Goal: Task Accomplishment & Management: Manage account settings

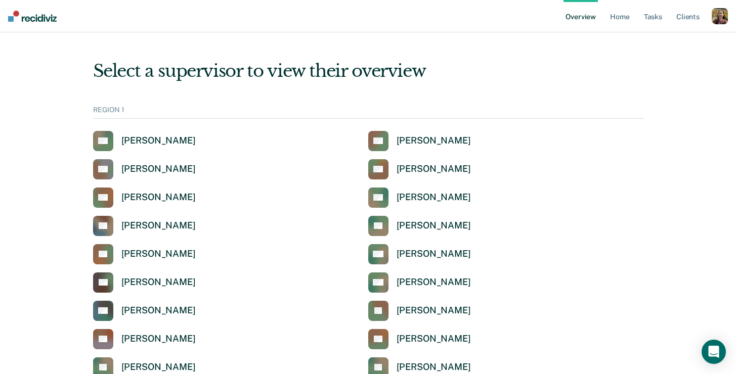
click at [712, 17] on div "button" at bounding box center [719, 16] width 16 height 16
click at [644, 41] on link "Profile" at bounding box center [678, 40] width 81 height 9
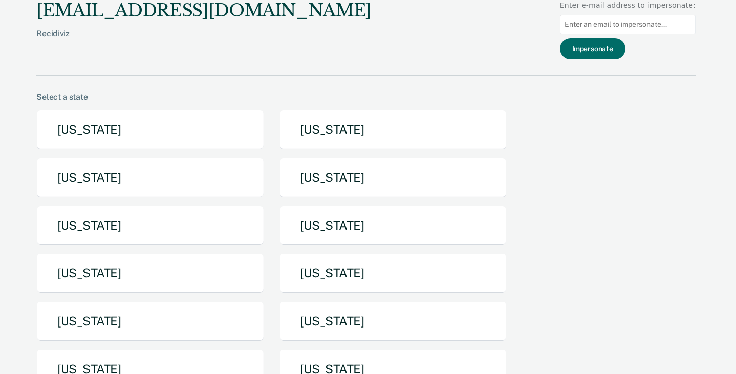
click at [606, 26] on input at bounding box center [627, 25] width 135 height 20
paste input "aisha.mayes@tdcj.texas.gov"
type input "aisha.mayes@tdcj.texas.gov"
click at [607, 54] on button "Impersonate" at bounding box center [592, 48] width 65 height 21
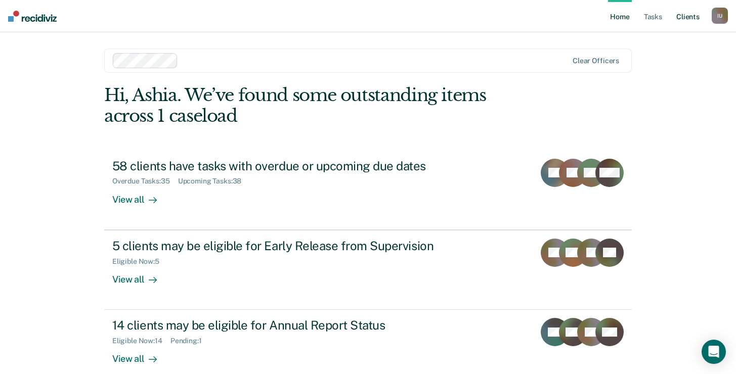
click at [690, 17] on link "Client s" at bounding box center [687, 16] width 27 height 32
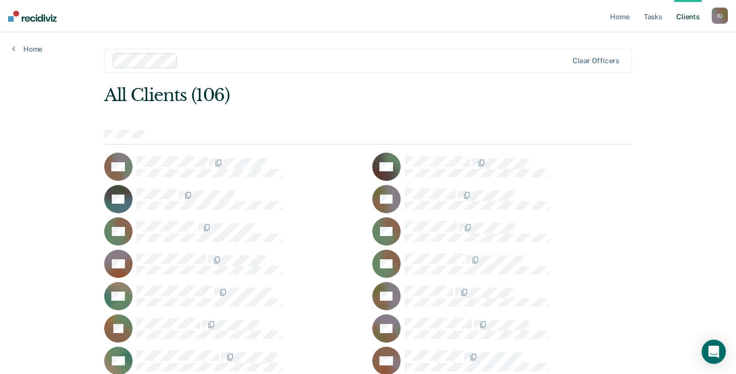
scroll to position [589, 0]
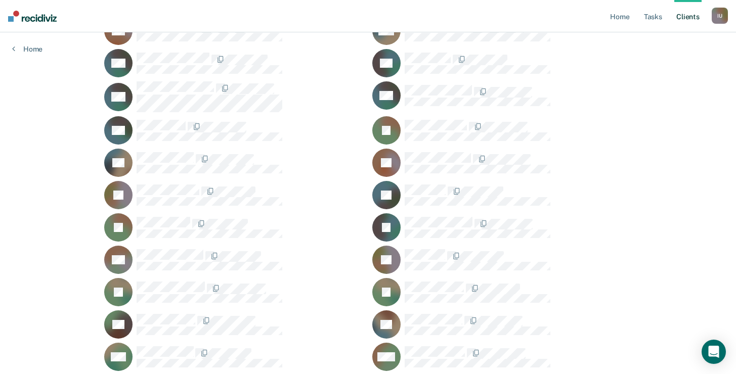
click at [716, 22] on div "I U" at bounding box center [719, 16] width 16 height 16
click at [670, 42] on link "Profile" at bounding box center [678, 41] width 81 height 9
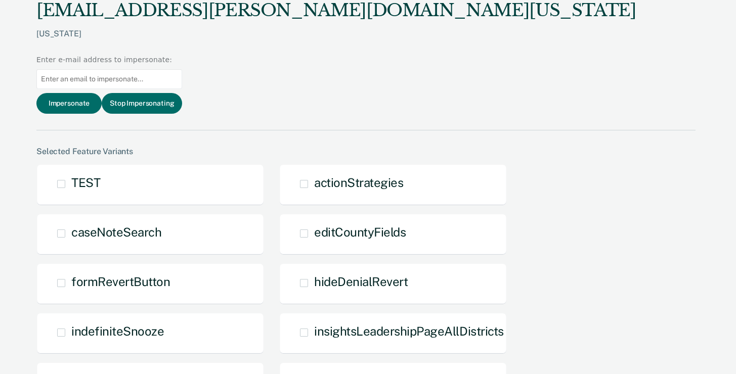
click at [182, 69] on input at bounding box center [109, 79] width 146 height 20
paste input "raegan.ross@tdcj.texas.gov"
type input "raegan.ross@tdcj.texas.gov"
click at [102, 93] on button "Impersonate" at bounding box center [68, 103] width 65 height 21
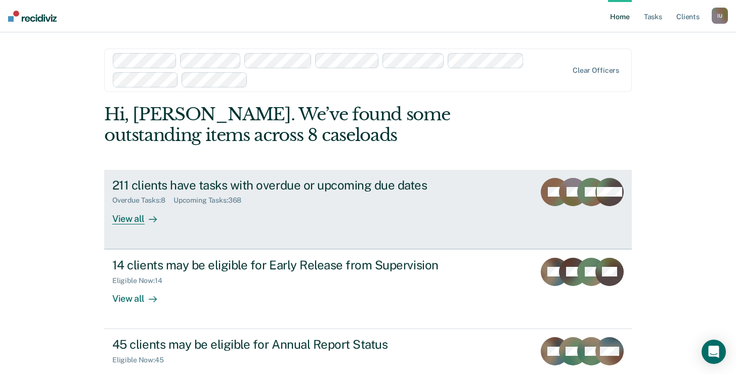
click at [167, 221] on div "211 clients have tasks with overdue or upcoming due dates Overdue Tasks : 8 Upc…" at bounding box center [301, 201] width 379 height 47
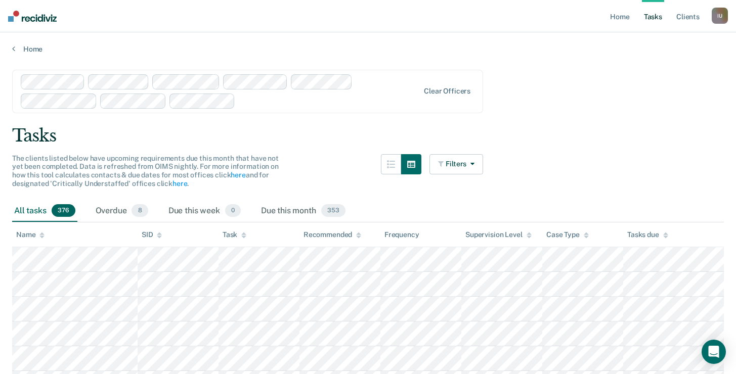
click at [718, 19] on div "I U" at bounding box center [719, 16] width 16 height 16
click at [661, 40] on link "Profile" at bounding box center [678, 41] width 81 height 9
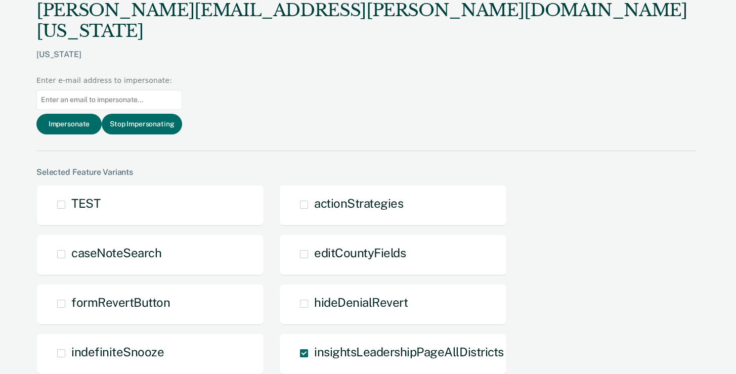
click at [182, 90] on input at bounding box center [109, 100] width 146 height 20
type input "tully"
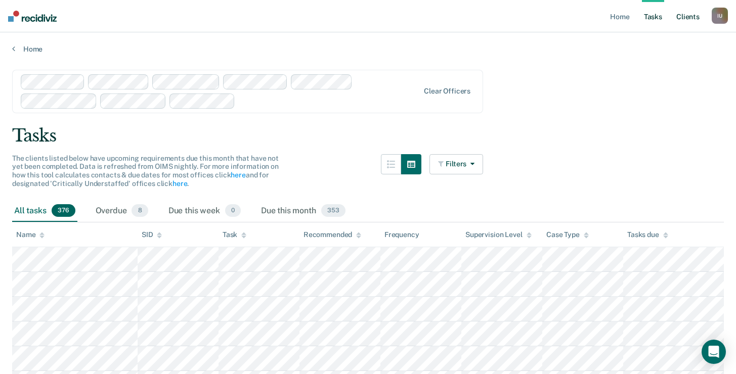
click at [690, 17] on link "Client s" at bounding box center [687, 16] width 27 height 32
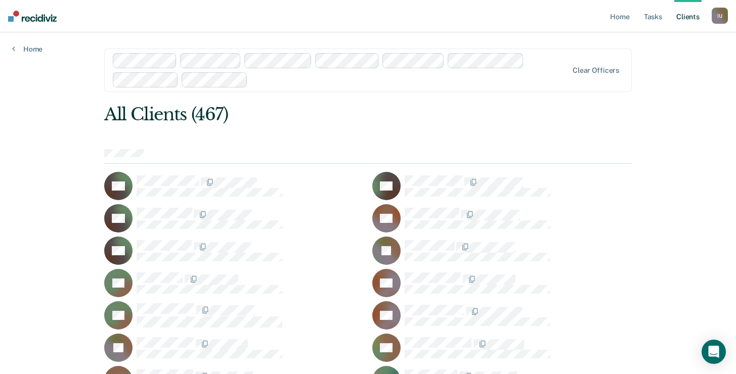
scroll to position [3526, 0]
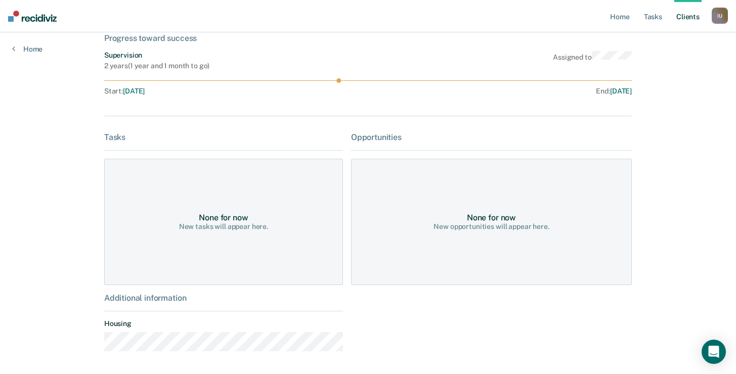
scroll to position [102, 0]
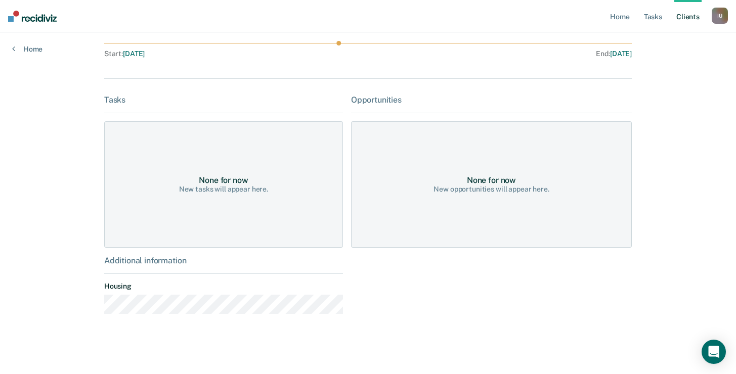
click at [714, 15] on div "I U" at bounding box center [719, 16] width 16 height 16
click at [671, 36] on div "Profile How it works Log Out" at bounding box center [679, 54] width 98 height 50
click at [651, 38] on link "Profile" at bounding box center [678, 41] width 81 height 9
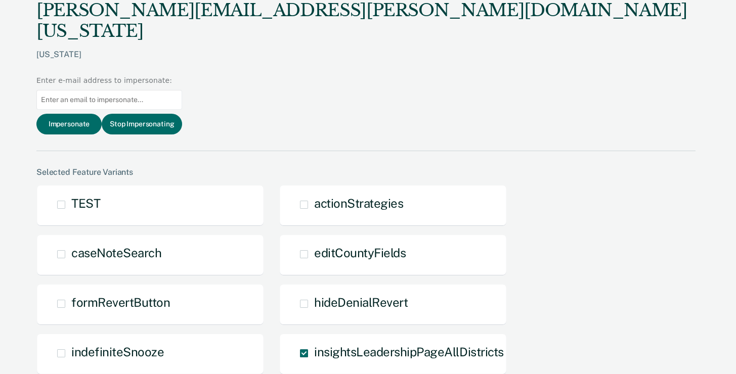
click at [182, 90] on input at bounding box center [109, 100] width 146 height 20
paste input "marlena.romero@tdcj.texas.gov"
type input "marlena.romero@tdcj.texas.gov"
click at [102, 114] on button "Impersonate" at bounding box center [68, 124] width 65 height 21
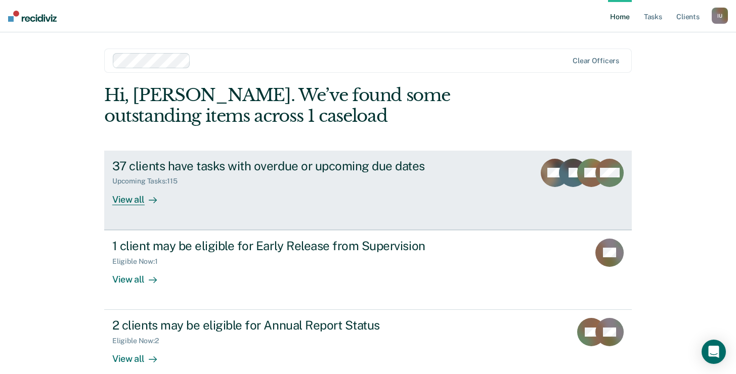
click at [201, 204] on div "37 clients have tasks with overdue or upcoming due dates Upcoming Tasks : 115 V…" at bounding box center [301, 182] width 379 height 47
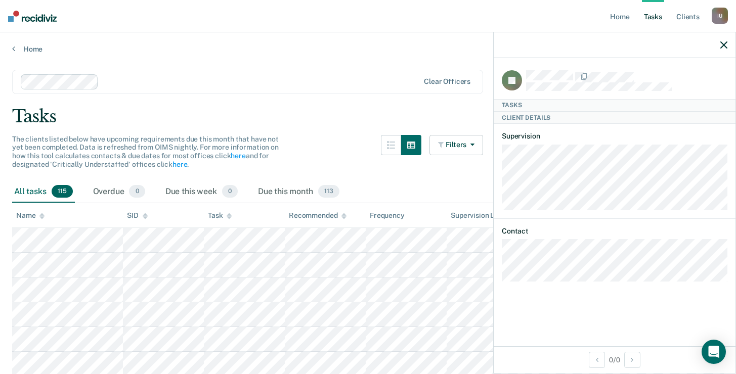
click at [724, 47] on icon "button" at bounding box center [723, 44] width 7 height 7
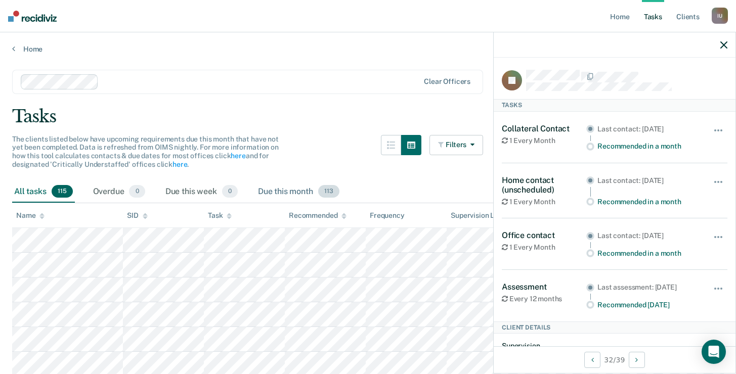
click at [298, 195] on div "Due this month 113" at bounding box center [298, 192] width 85 height 22
click at [221, 193] on div "Due this week 0" at bounding box center [201, 192] width 76 height 22
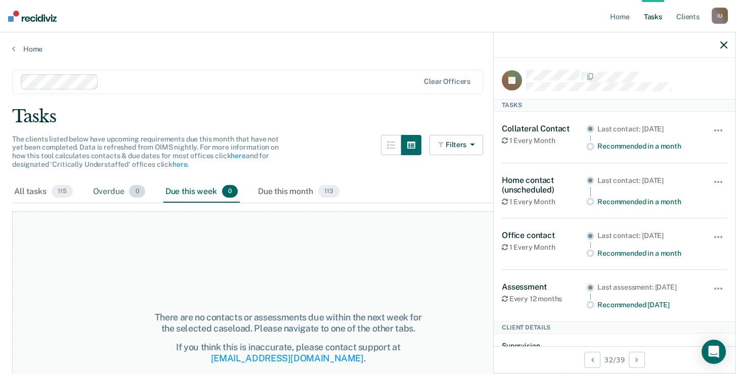
click at [128, 197] on div "Overdue 0" at bounding box center [119, 192] width 56 height 22
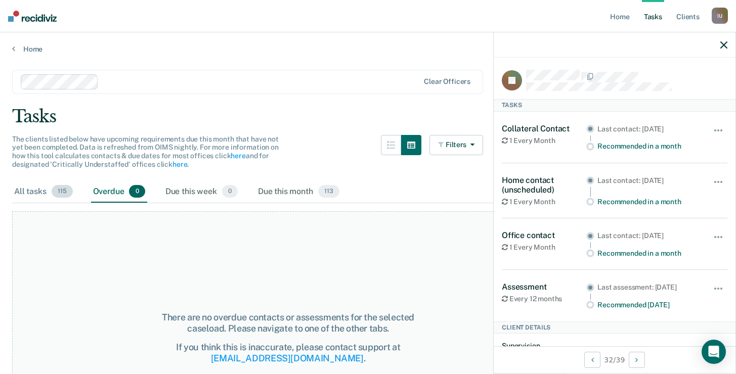
click at [35, 198] on div "All tasks 115" at bounding box center [43, 192] width 63 height 22
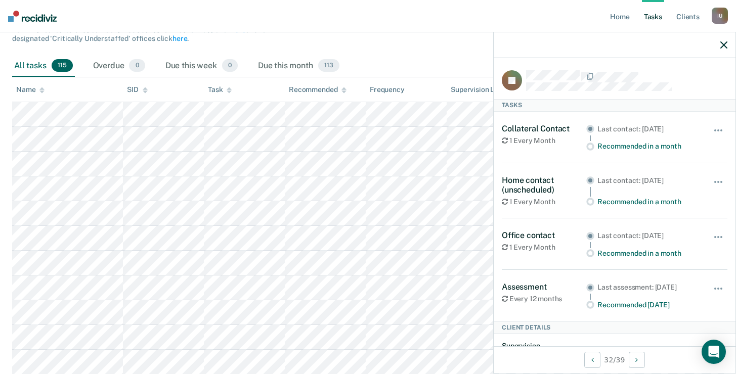
scroll to position [151, 0]
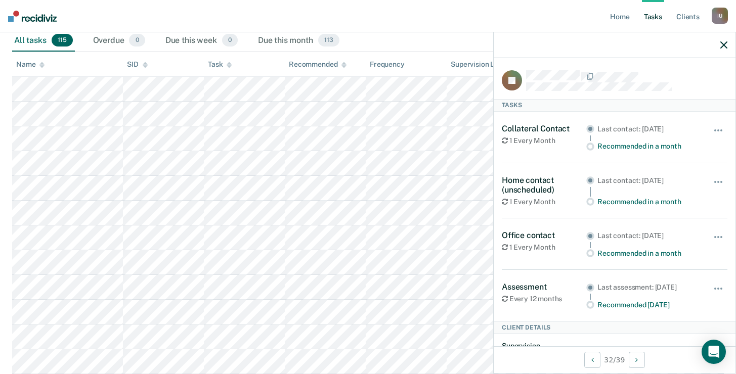
click at [721, 44] on icon "button" at bounding box center [723, 44] width 7 height 7
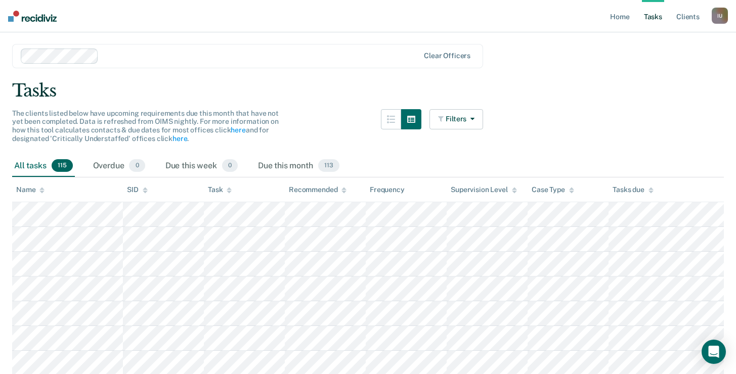
scroll to position [0, 0]
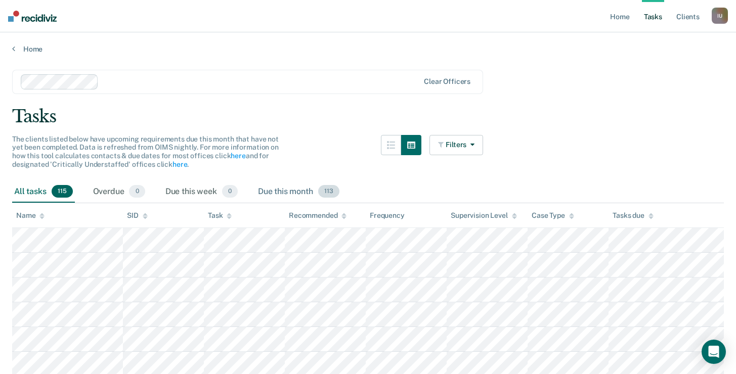
click at [293, 190] on div "Due this month 113" at bounding box center [298, 192] width 85 height 22
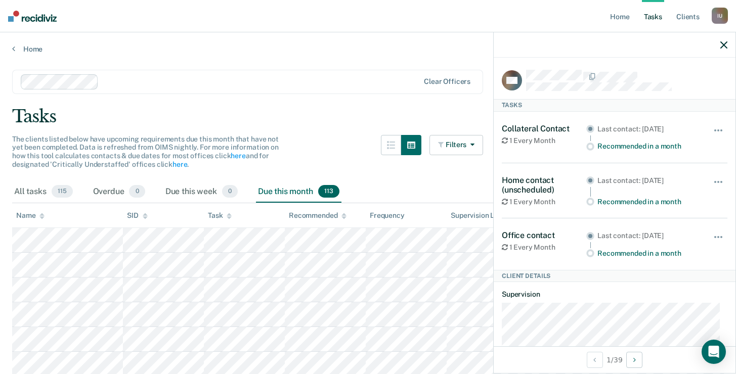
click at [724, 44] on icon "button" at bounding box center [723, 44] width 7 height 7
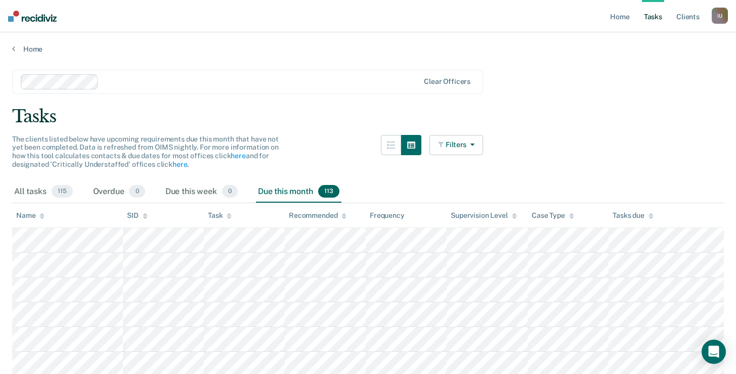
click at [470, 147] on button "Filters" at bounding box center [456, 145] width 54 height 20
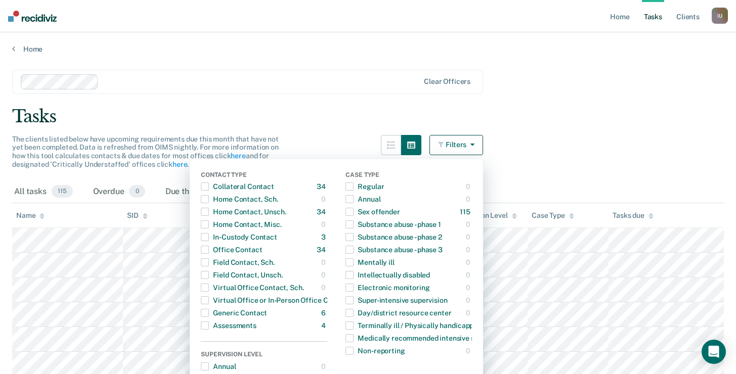
click at [620, 120] on div "Tasks" at bounding box center [367, 116] width 711 height 21
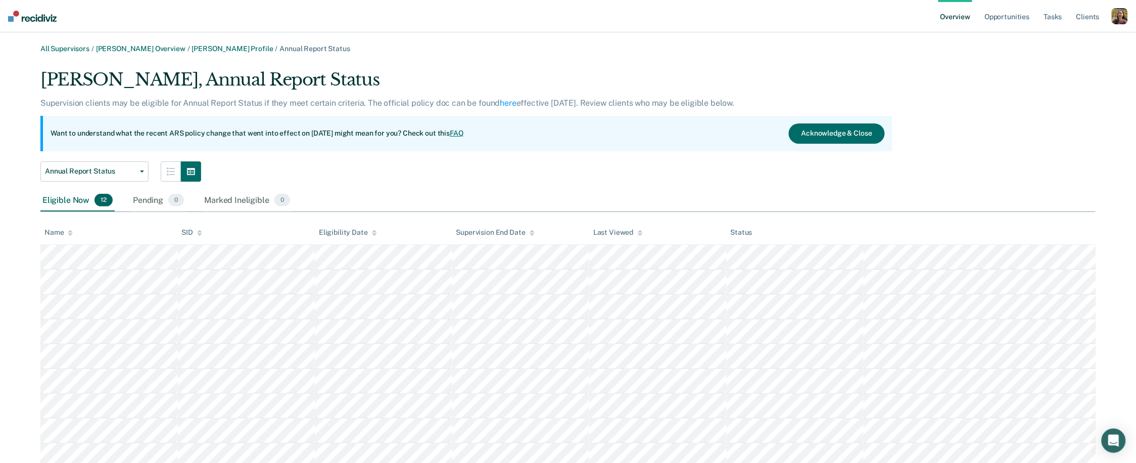
click at [464, 132] on link "FAQ" at bounding box center [457, 133] width 14 height 8
click at [518, 129] on div "Want to understand what the recent ARS policy change that went into effect on […" at bounding box center [466, 133] width 852 height 35
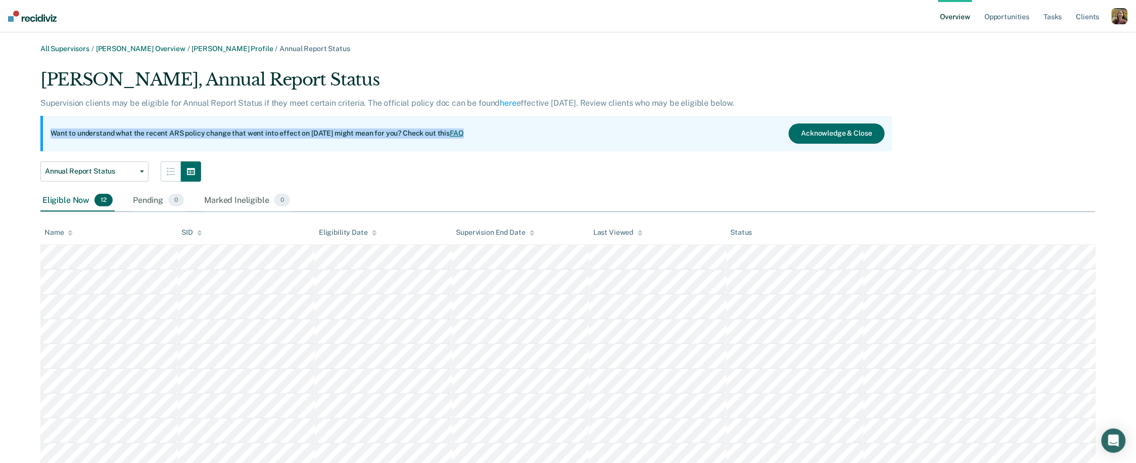
drag, startPoint x: 558, startPoint y: 132, endPoint x: 39, endPoint y: 132, distance: 518.7
click at [39, 132] on div "All Supervisors / Miguel Marquez Overview / Stephen Escriche Profile / Annual R…" at bounding box center [568, 292] width 1112 height 497
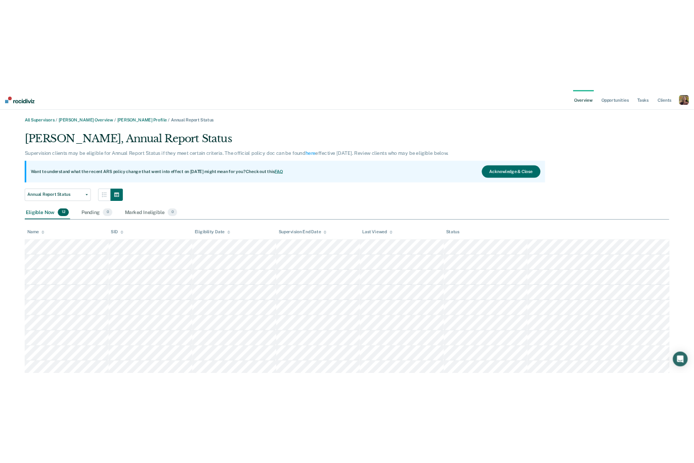
scroll to position [111, 0]
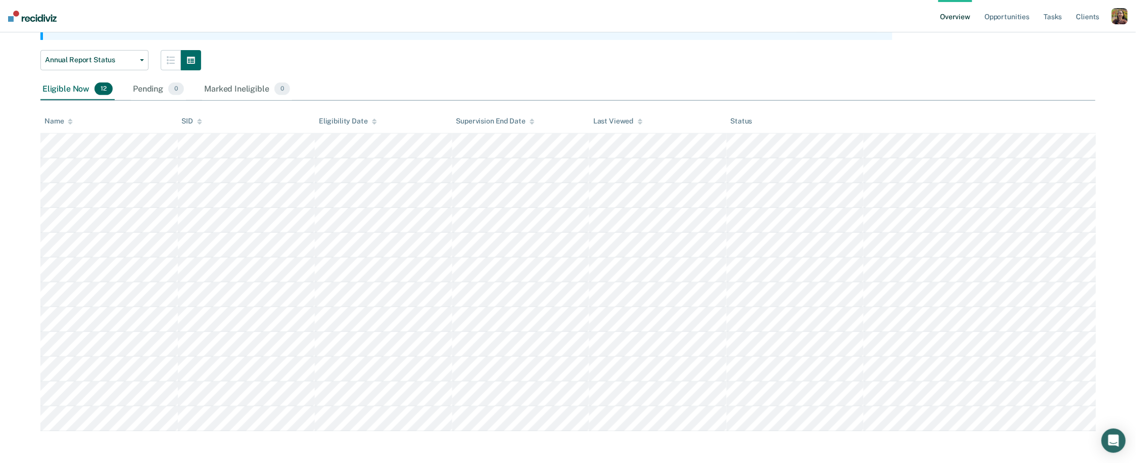
click at [302, 351] on html "Looks like you’re using Internet Explorer 11. For faster loading and a better e…" at bounding box center [568, 120] width 1136 height 463
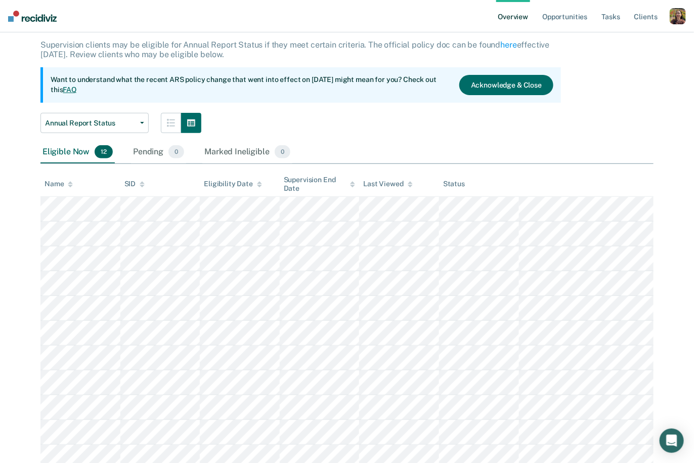
scroll to position [0, 0]
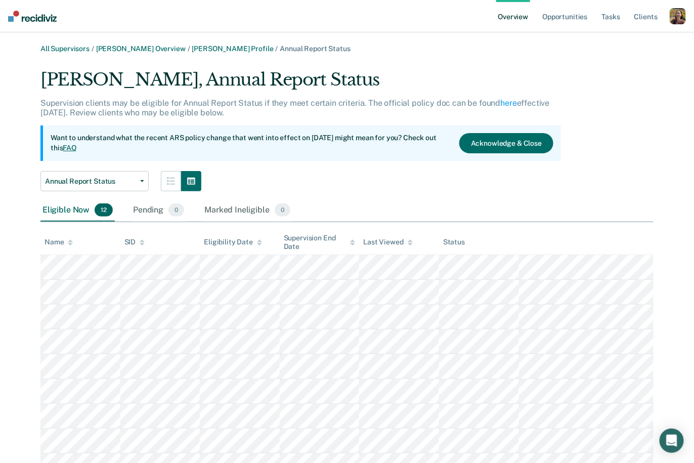
click at [503, 187] on div "Annual Report Status Annual Report Status Early Release from Supervision" at bounding box center [300, 181] width 520 height 20
click at [431, 139] on p "Want to understand what the recent ARS policy change that went into effect on […" at bounding box center [251, 143] width 400 height 20
click at [76, 148] on link "FAQ" at bounding box center [70, 148] width 14 height 8
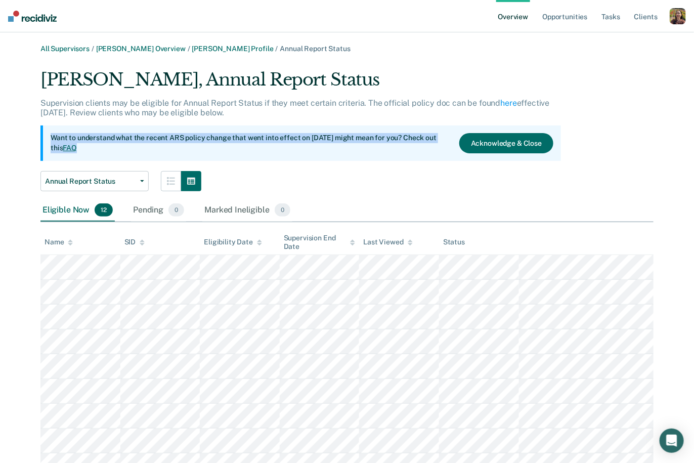
drag, startPoint x: 87, startPoint y: 148, endPoint x: 47, endPoint y: 136, distance: 42.6
click at [47, 136] on div "Want to understand what the recent ARS policy change that went into effect on […" at bounding box center [300, 142] width 520 height 35
copy p "Want to understand what the recent ARS policy change that went into effect on […"
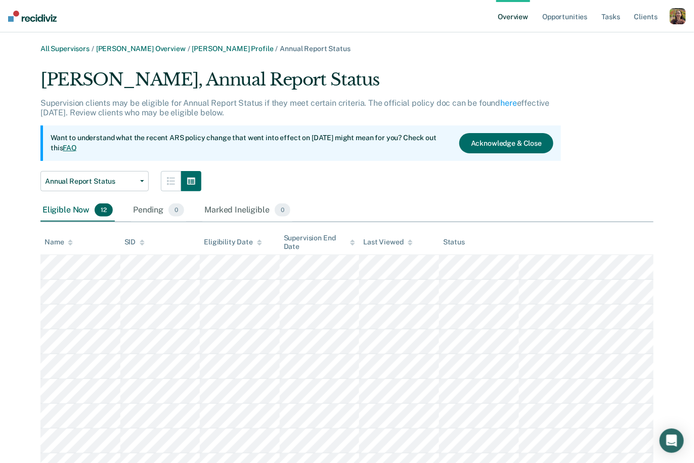
click at [434, 171] on div "Annual Report Status Annual Report Status Early Release from Supervision" at bounding box center [300, 181] width 520 height 20
click at [421, 140] on p "Want to understand what the recent ARS policy change that went into effect on […" at bounding box center [251, 143] width 400 height 20
click at [675, 16] on div "button" at bounding box center [677, 16] width 16 height 16
click at [603, 43] on link "Profile" at bounding box center [636, 40] width 81 height 9
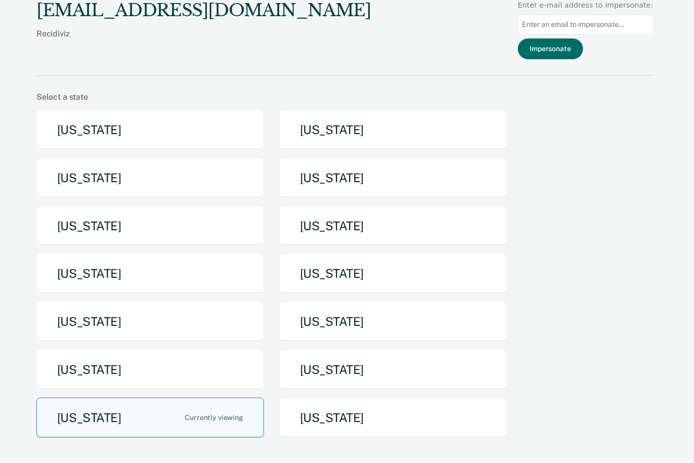
click at [220, 423] on button "[US_STATE]" at bounding box center [149, 417] width 227 height 40
